Goal: Check status: Check status

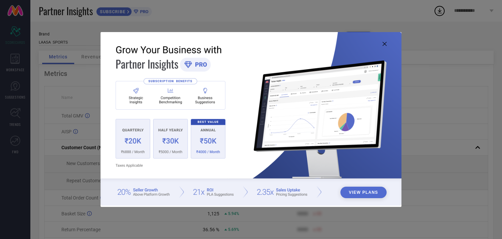
click at [385, 44] on icon at bounding box center [385, 44] width 4 height 4
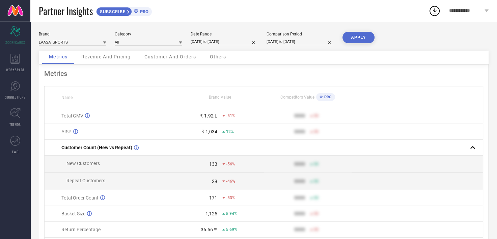
click at [215, 137] on td "₹ 1,034 12%" at bounding box center [220, 132] width 88 height 16
click at [215, 131] on div "₹ 1,034" at bounding box center [210, 131] width 16 height 5
click at [93, 61] on div "Revenue And Pricing" at bounding box center [106, 58] width 63 height 14
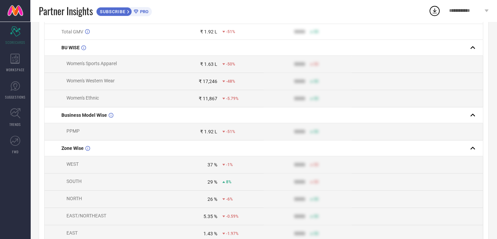
scroll to position [34, 0]
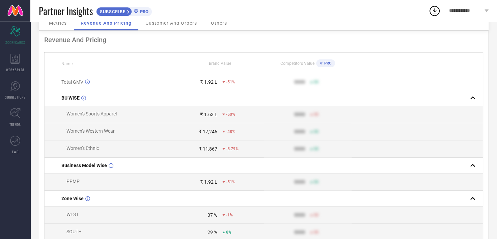
click at [169, 17] on div "Partner Insights SUBSCRIBE PRO" at bounding box center [234, 11] width 390 height 22
click at [176, 23] on span "Customer And Orders" at bounding box center [171, 22] width 52 height 5
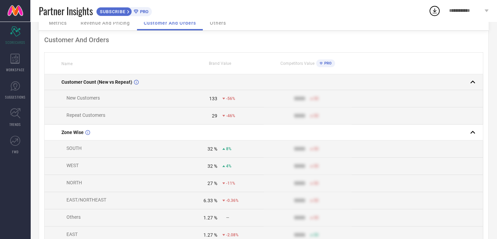
scroll to position [0, 0]
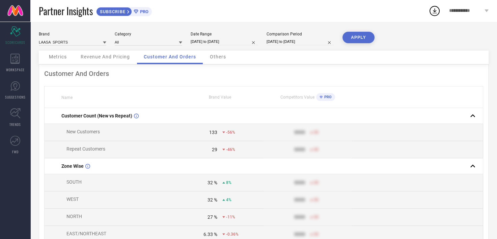
click at [282, 41] on input "[DATE] to [DATE]" at bounding box center [301, 41] width 68 height 7
select select "1"
select select "2025"
select select "2"
select select "2025"
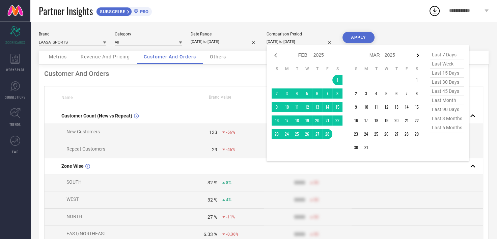
click at [415, 57] on icon at bounding box center [418, 55] width 8 height 8
select select "2"
select select "2025"
select select "3"
select select "2025"
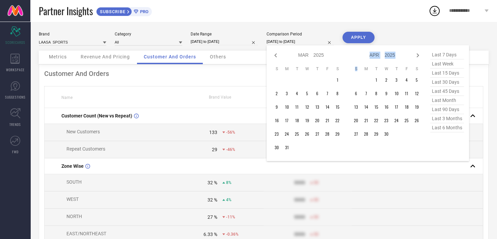
click at [415, 57] on icon at bounding box center [418, 55] width 8 height 8
select select "3"
select select "2025"
select select "4"
select select "2025"
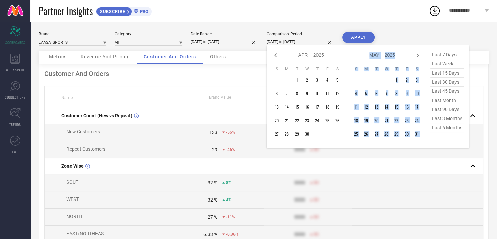
click at [415, 57] on icon at bounding box center [418, 55] width 8 height 8
select select "4"
select select "2025"
select select "5"
select select "2025"
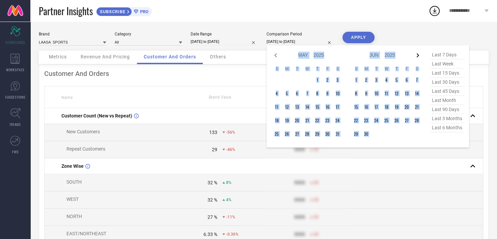
click at [415, 57] on icon at bounding box center [418, 55] width 8 height 8
select select "5"
select select "2025"
select select "6"
select select "2025"
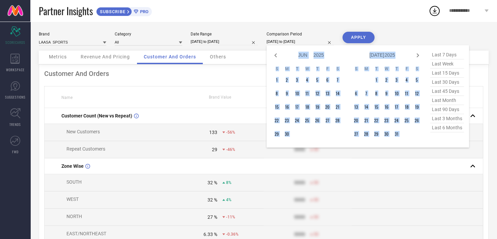
click at [420, 134] on td at bounding box center [417, 134] width 10 height 10
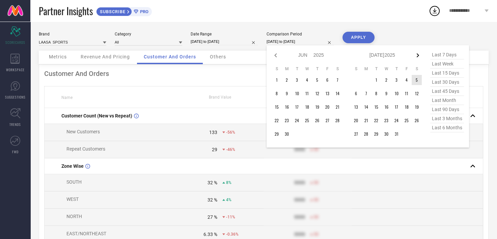
click at [419, 55] on icon at bounding box center [418, 55] width 8 height 8
select select "6"
select select "2025"
select select "7"
select select "2025"
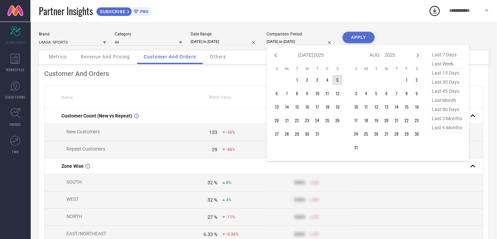
click at [419, 55] on icon at bounding box center [418, 55] width 8 height 8
select select "7"
select select "2025"
select select "8"
select select "2025"
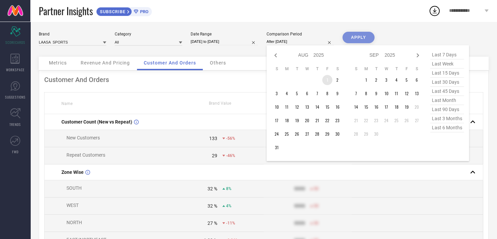
click at [325, 81] on td "1" at bounding box center [327, 80] width 10 height 10
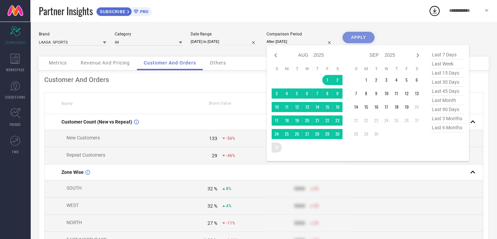
type input "[DATE] to [DATE]"
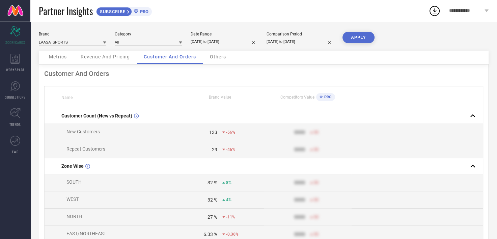
click at [357, 41] on button "APPLY" at bounding box center [359, 37] width 32 height 11
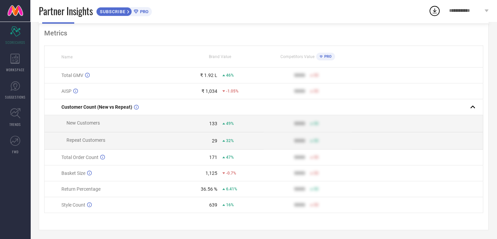
scroll to position [45, 0]
click at [218, 186] on div "36.56 % 6.41%" at bounding box center [220, 187] width 87 height 5
click at [225, 188] on div "6.41%" at bounding box center [229, 187] width 15 height 5
click at [223, 187] on icon at bounding box center [223, 188] width 3 height 2
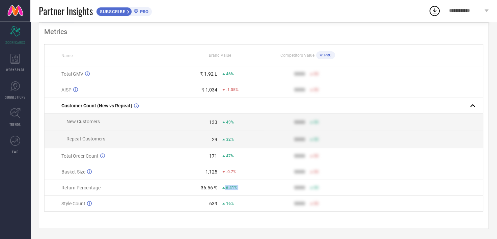
click at [223, 187] on icon at bounding box center [223, 188] width 3 height 2
drag, startPoint x: 223, startPoint y: 187, endPoint x: 198, endPoint y: 187, distance: 25.3
click at [198, 187] on div "36.56 %" at bounding box center [197, 187] width 41 height 5
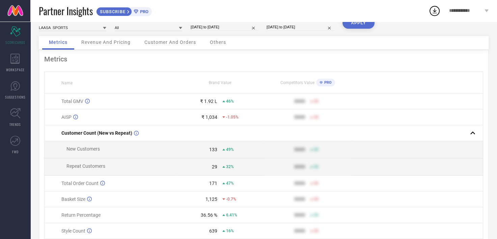
scroll to position [0, 0]
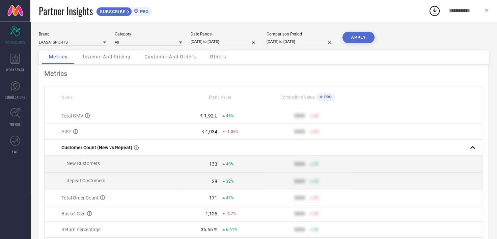
click at [214, 58] on span "Others" at bounding box center [218, 56] width 16 height 5
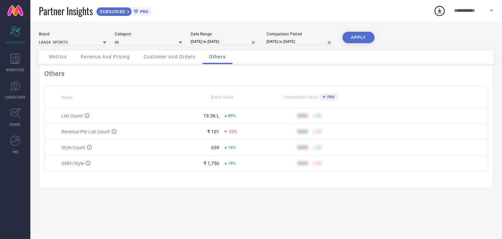
click at [176, 57] on span "Customer And Orders" at bounding box center [170, 56] width 52 height 5
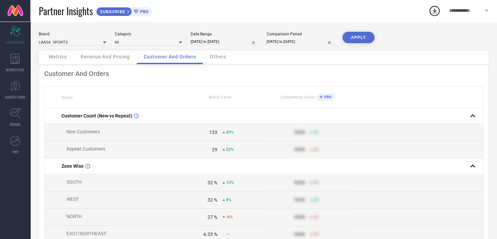
click at [117, 54] on span "Revenue And Pricing" at bounding box center [105, 56] width 49 height 5
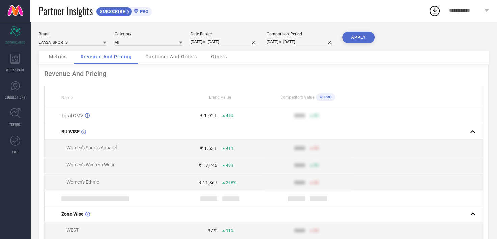
click at [67, 56] on span "Metrics" at bounding box center [58, 56] width 18 height 5
